Goal: Transaction & Acquisition: Purchase product/service

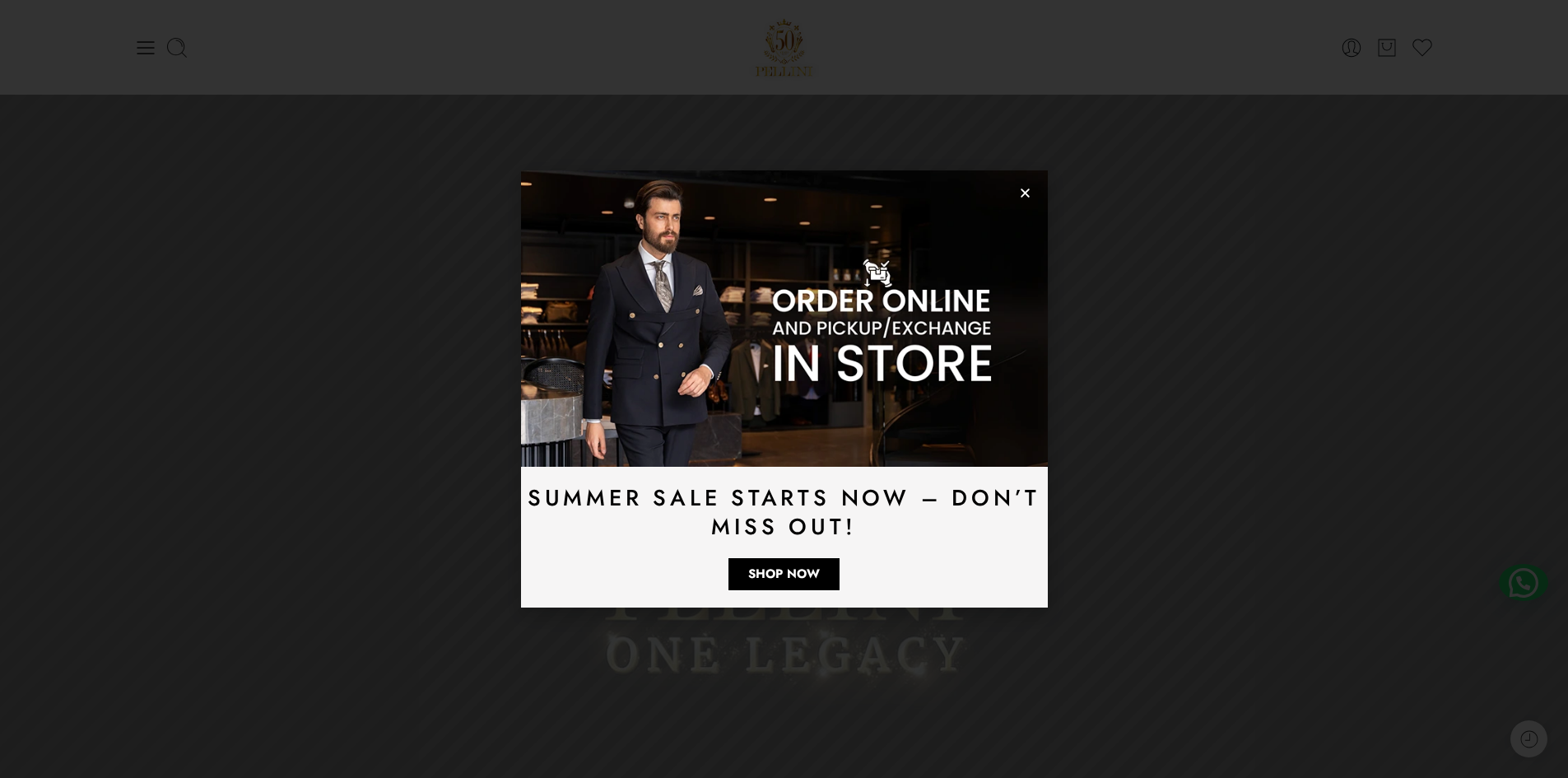
click at [824, 419] on img at bounding box center [784, 319] width 527 height 296
click at [801, 568] on span "Shop Now" at bounding box center [784, 574] width 71 height 12
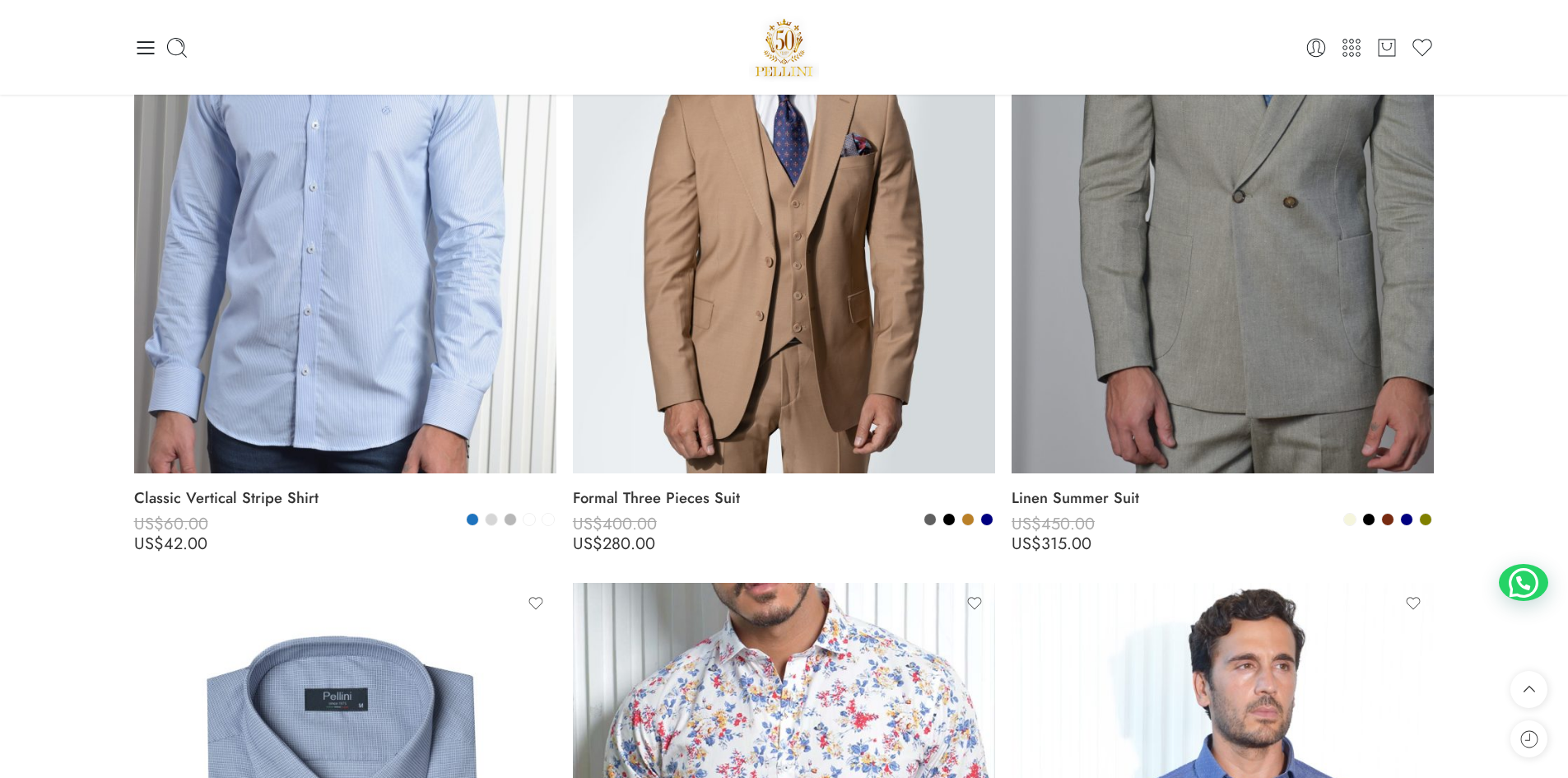
scroll to position [8445, 0]
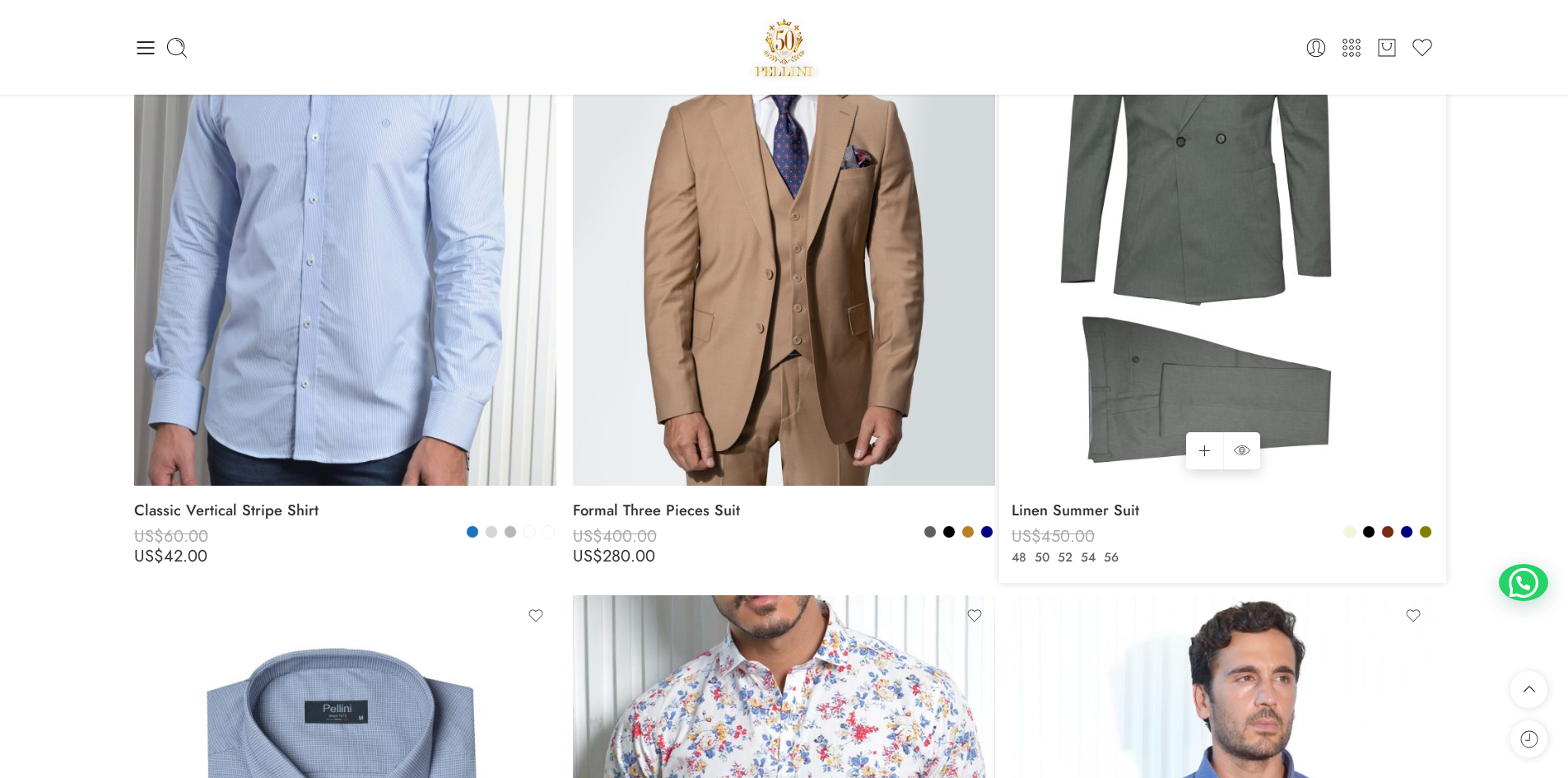
click at [1243, 348] on img at bounding box center [1222, 203] width 422 height 563
